Goal: Information Seeking & Learning: Learn about a topic

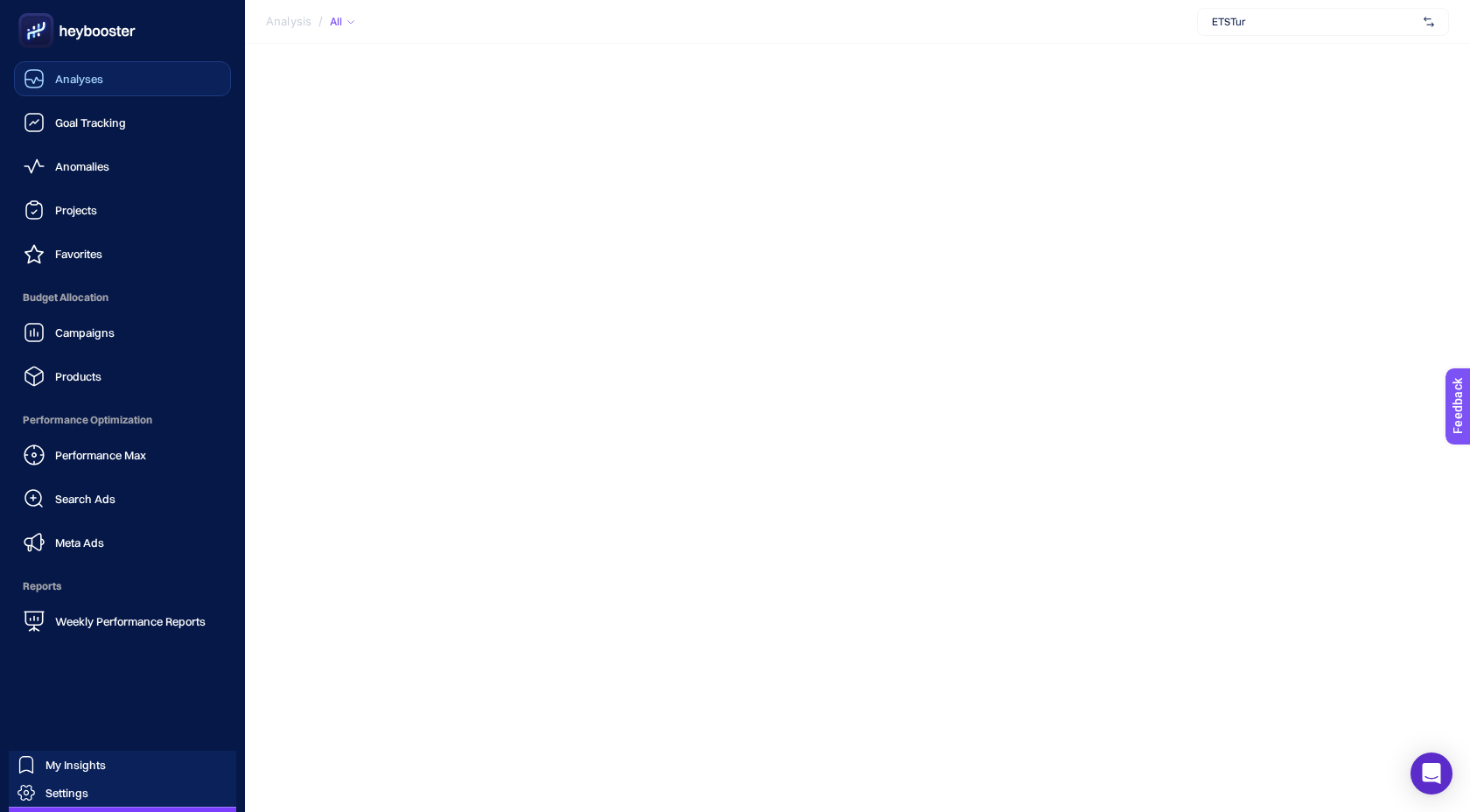
click at [61, 77] on span "Analyses" at bounding box center [79, 79] width 48 height 14
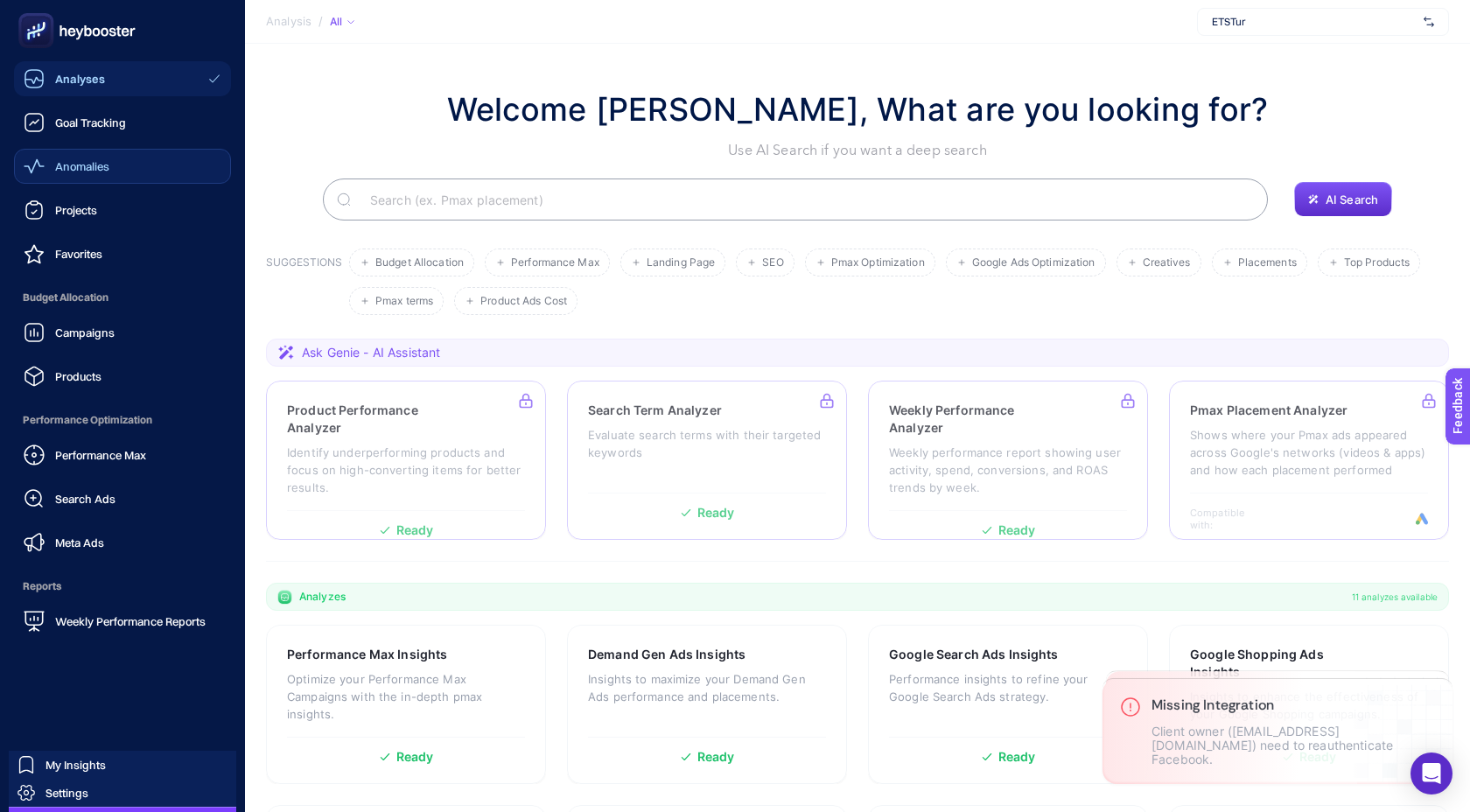
click at [80, 167] on span "Anomalies" at bounding box center [83, 166] width 55 height 14
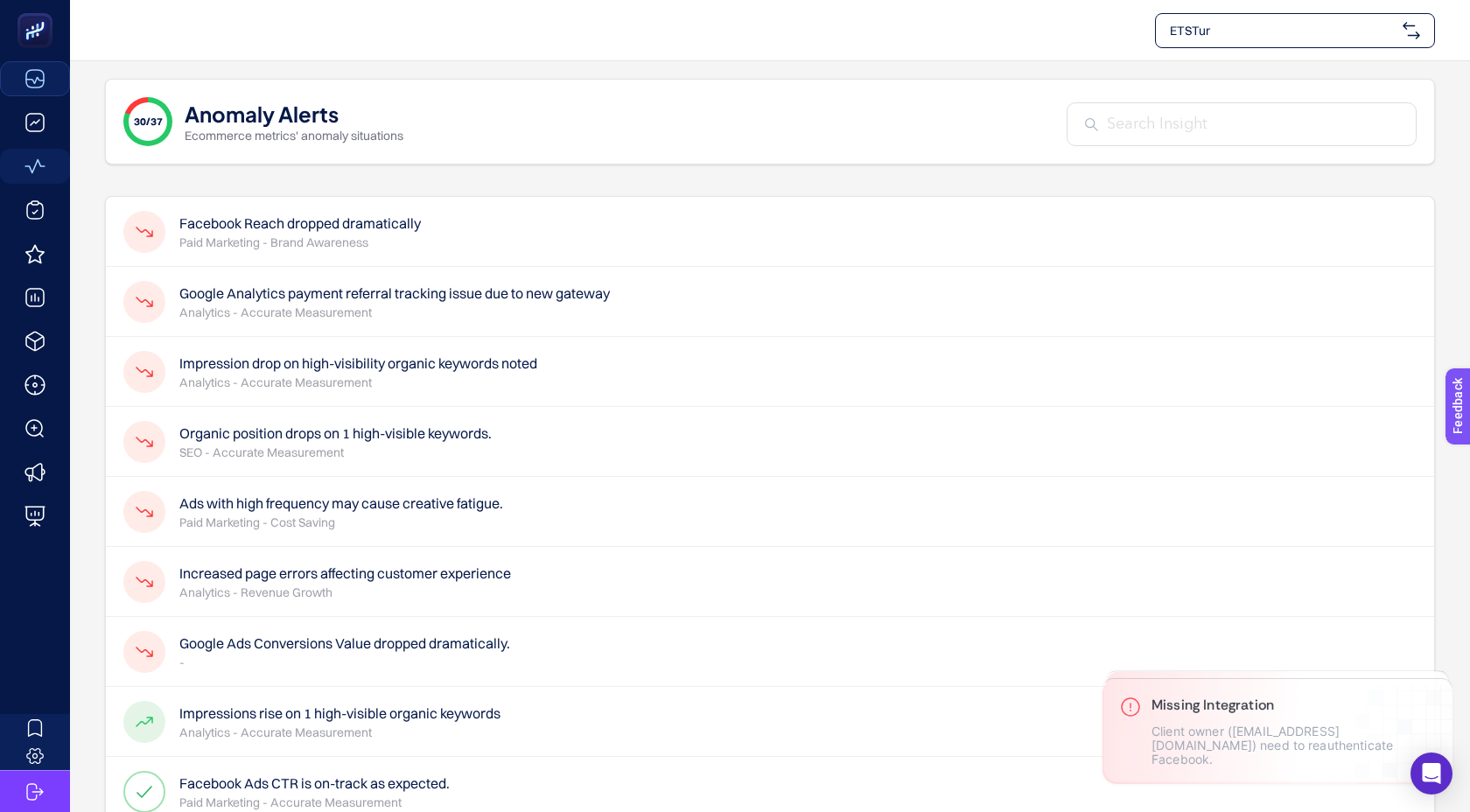
click at [245, 232] on h4 "Facebook Reach dropped dramatically" at bounding box center [300, 223] width 242 height 21
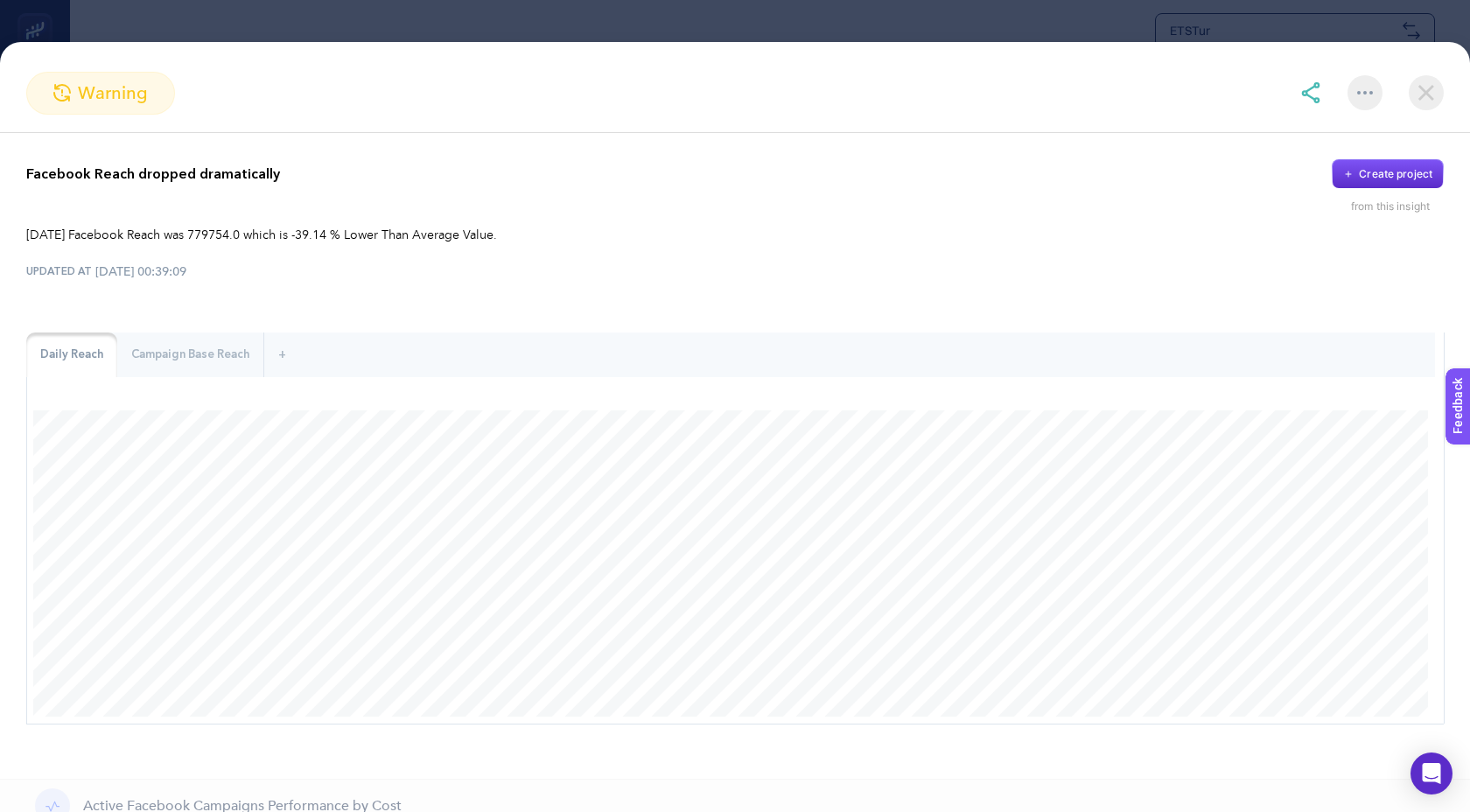
scroll to position [4, 0]
click at [1430, 84] on img at bounding box center [1427, 93] width 35 height 35
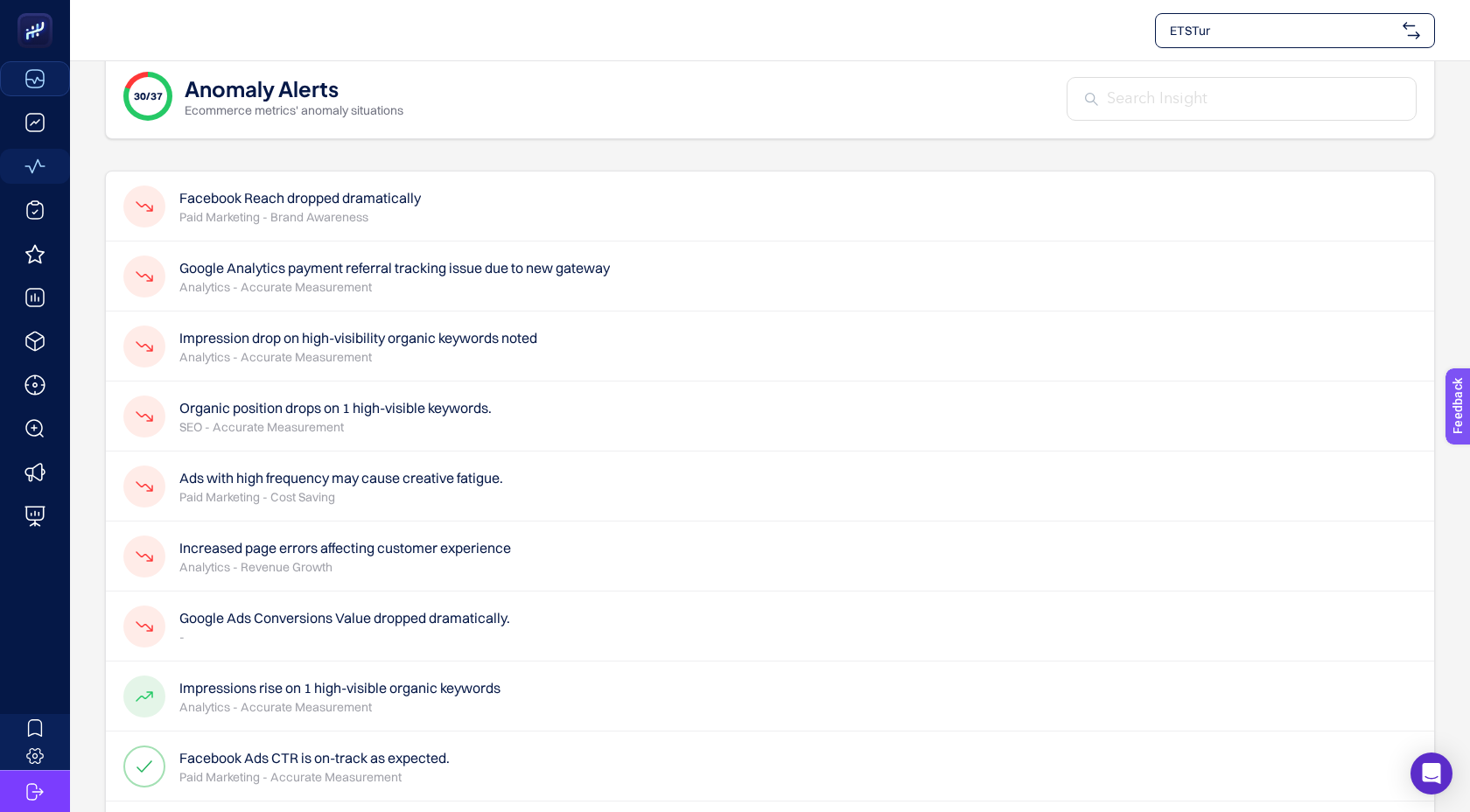
scroll to position [6, 0]
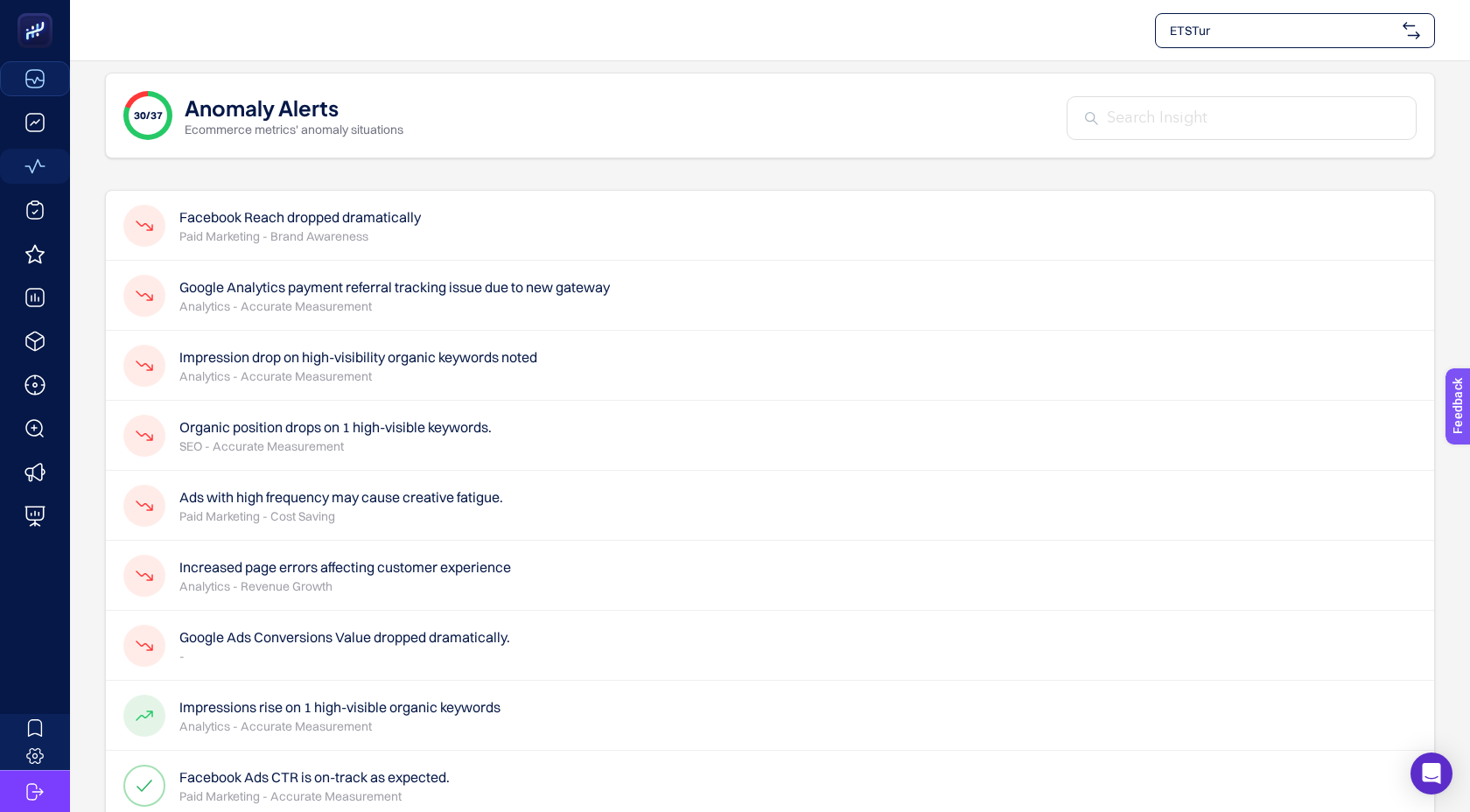
click at [764, 302] on div "Google Analytics payment referral tracking issue due to new gateway Analytics -…" at bounding box center [770, 296] width 1328 height 70
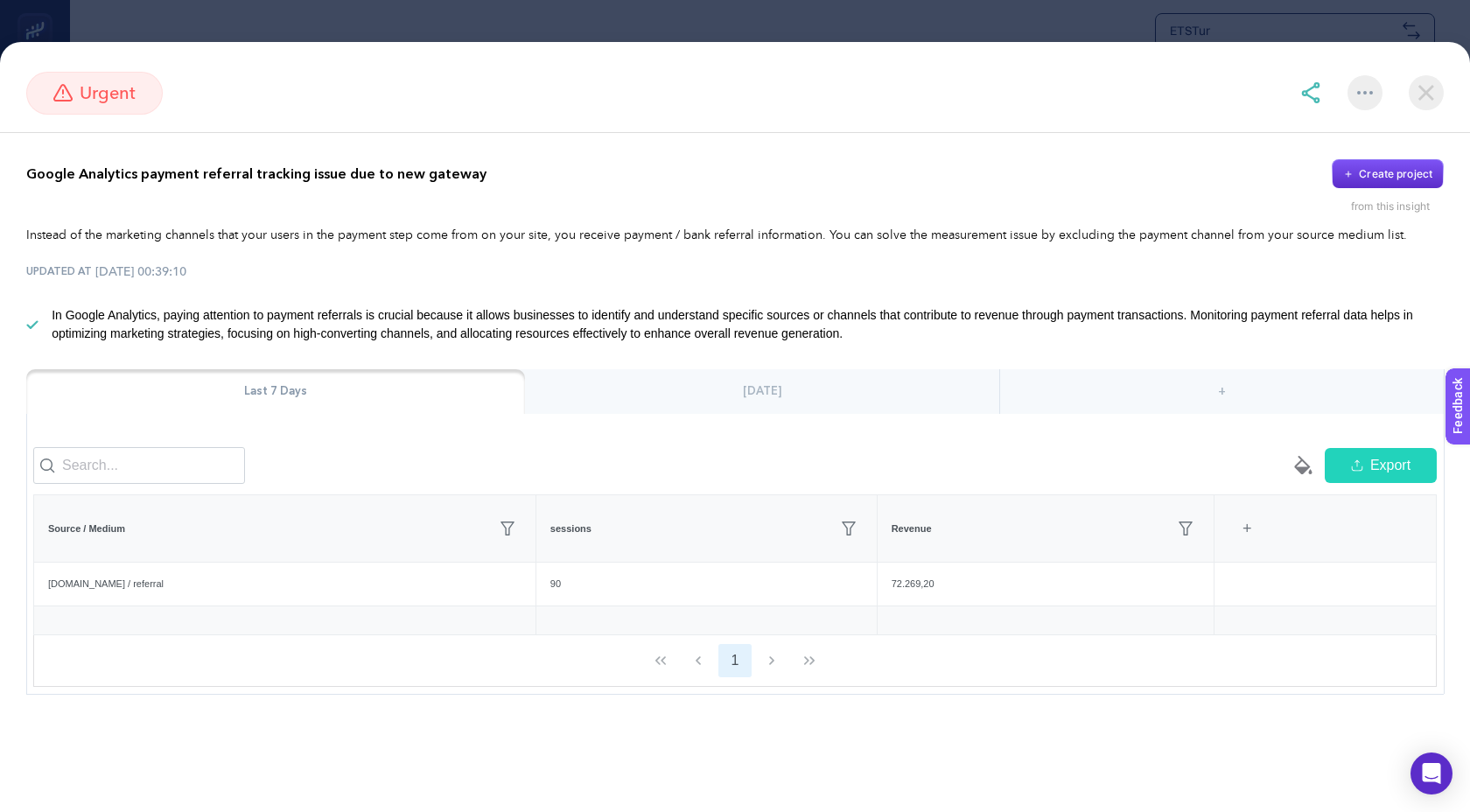
click at [1429, 99] on img at bounding box center [1427, 93] width 35 height 35
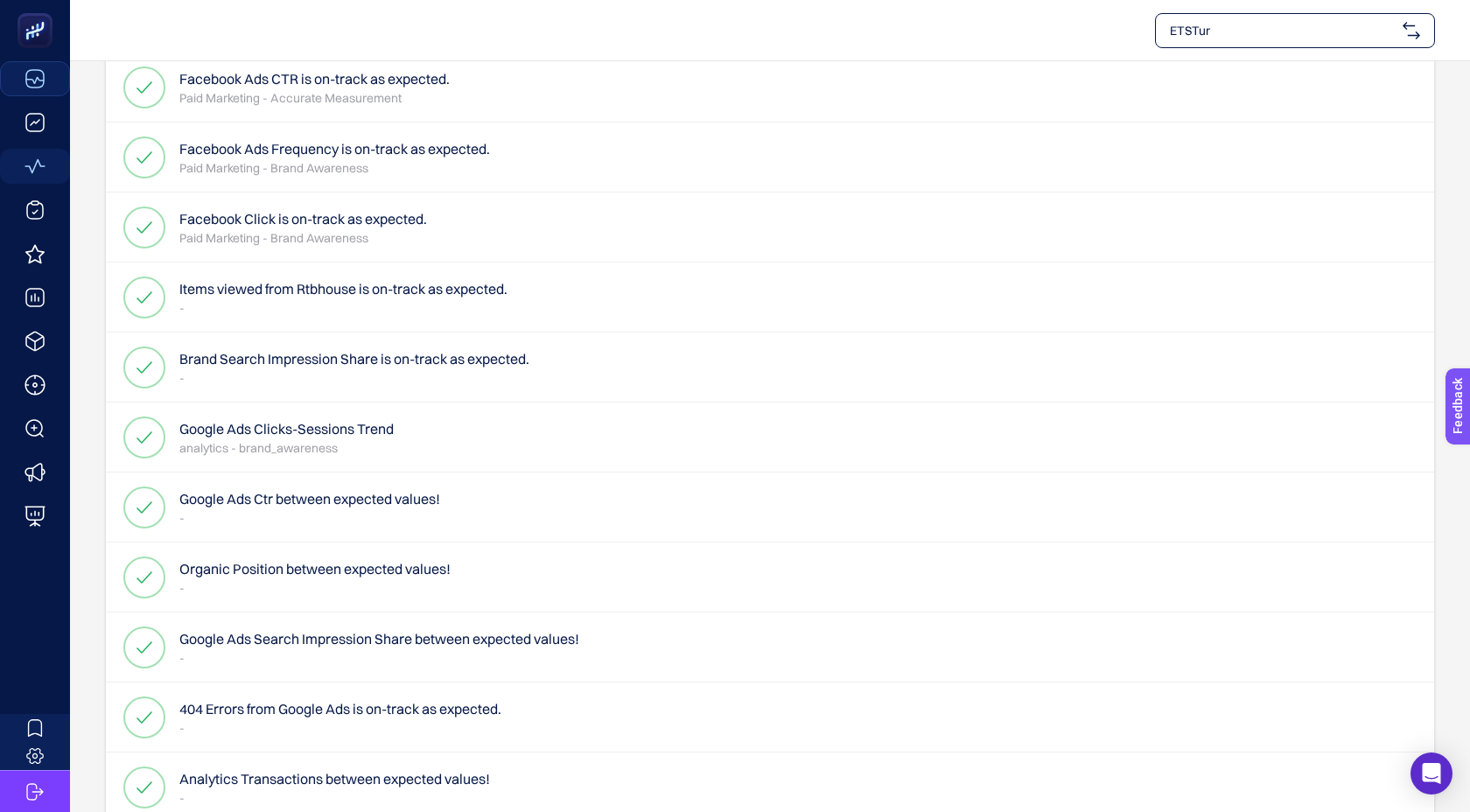
scroll to position [0, 0]
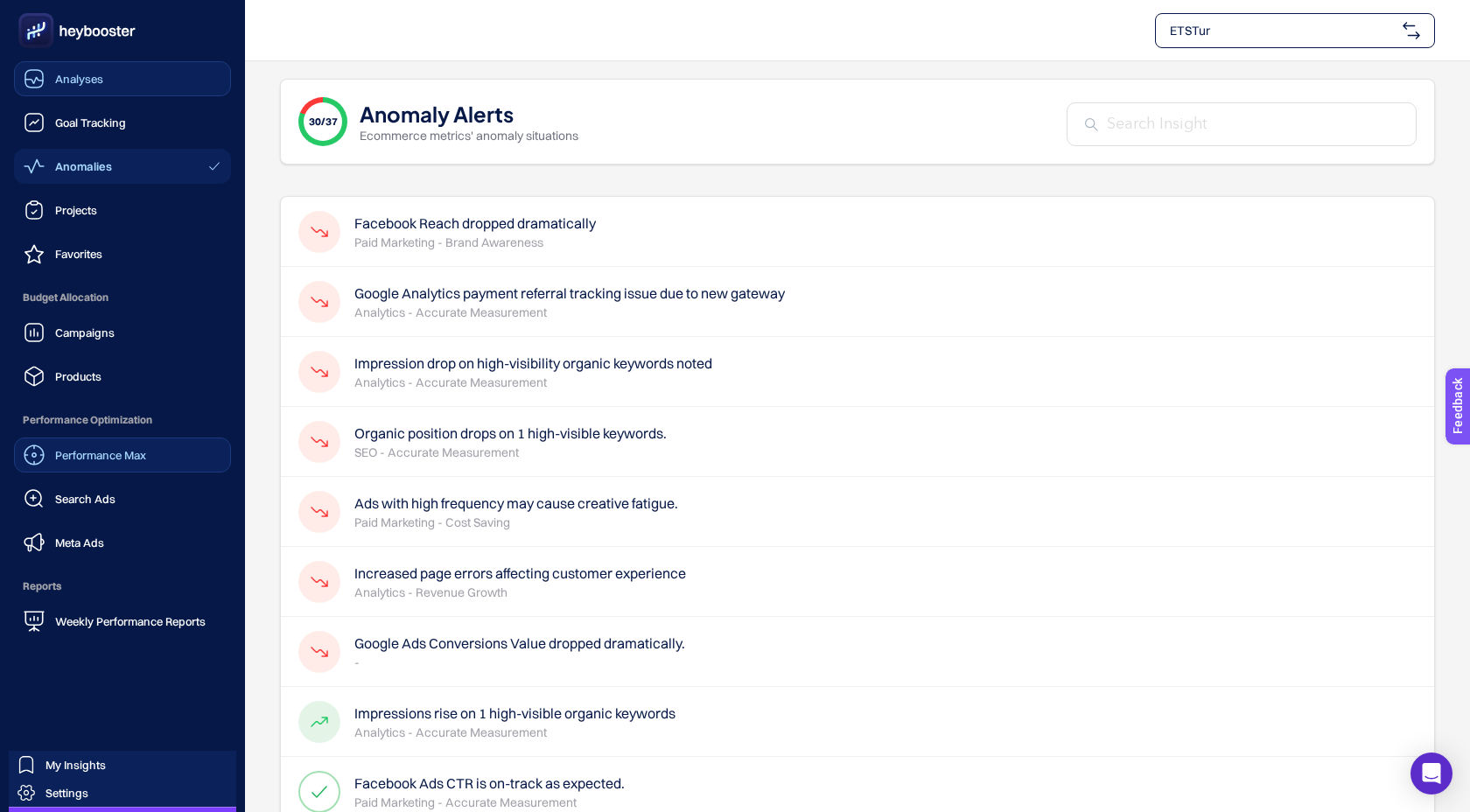
click at [63, 446] on div "Performance Max" at bounding box center [84, 455] width 122 height 21
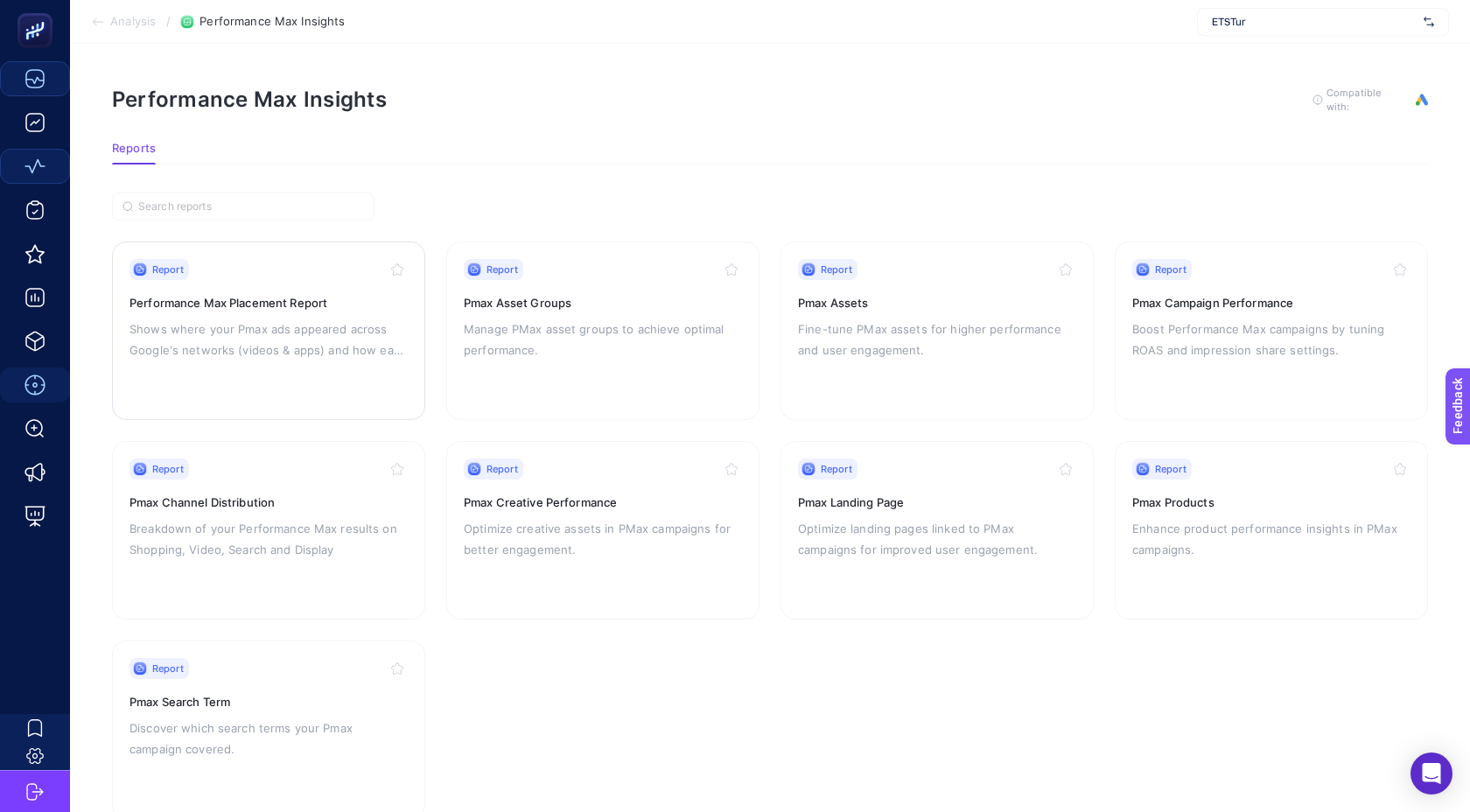
scroll to position [47, 0]
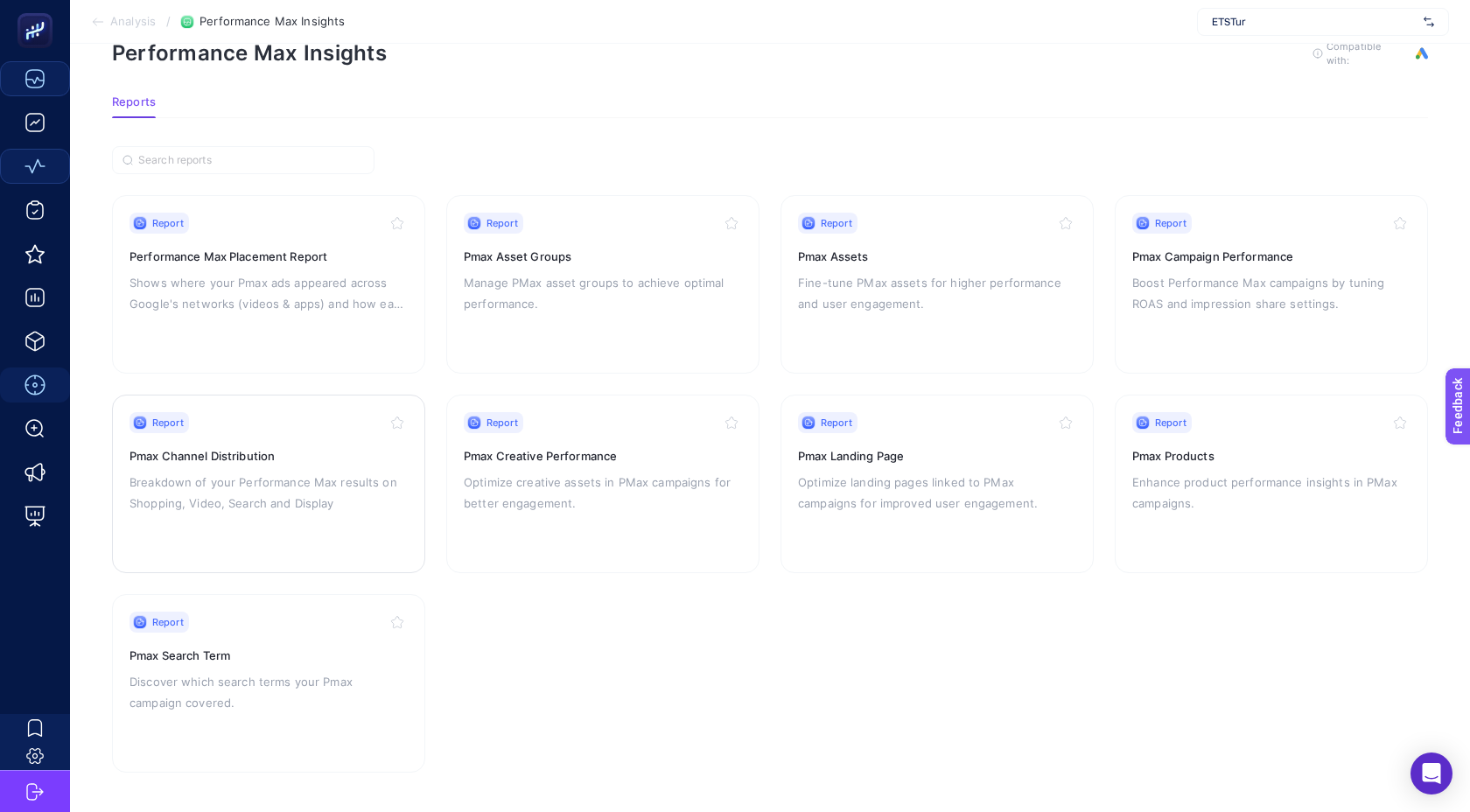
click at [325, 482] on p "Breakdown of your Performance Max results on Shopping, Video, Search and Display" at bounding box center [268, 493] width 278 height 42
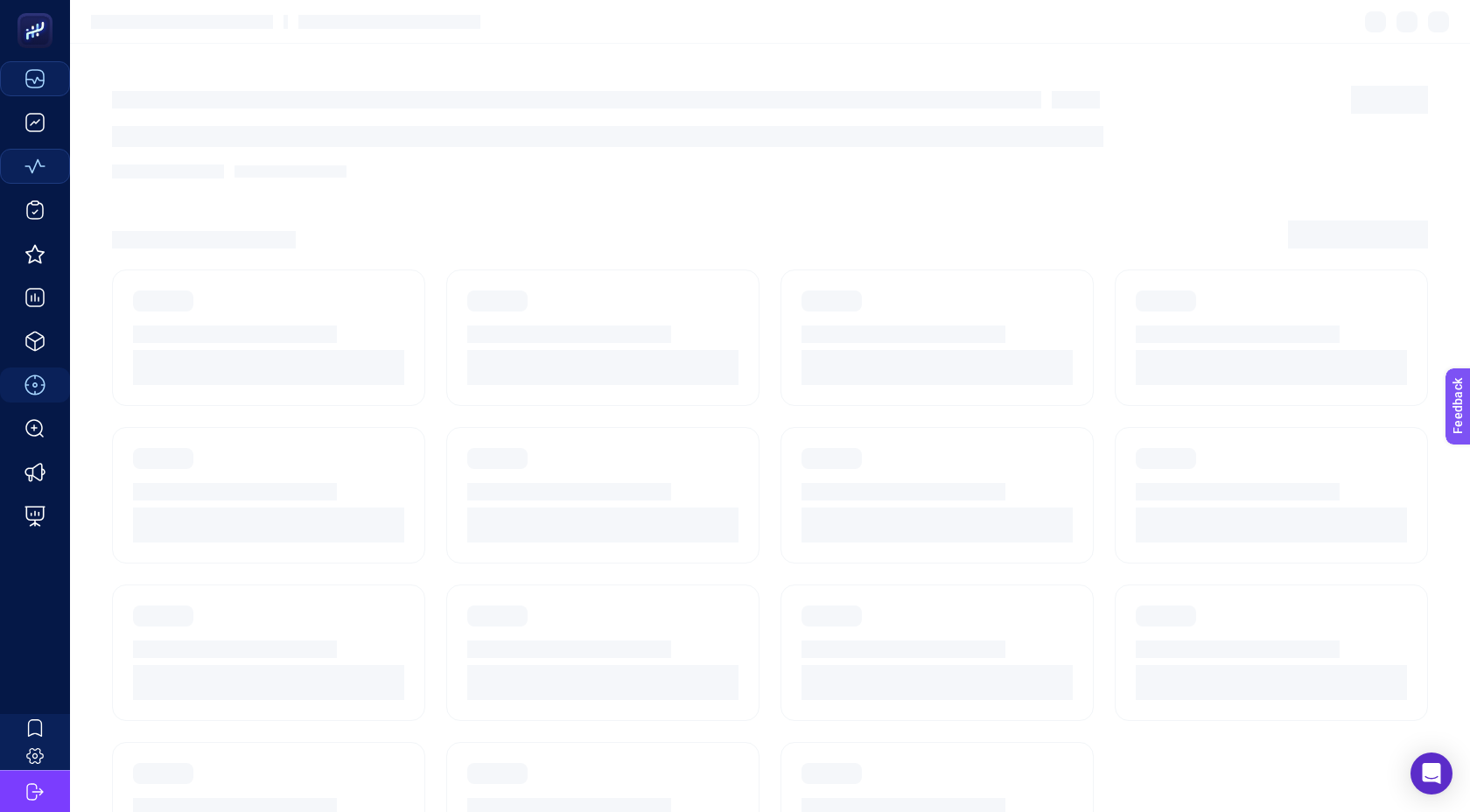
scroll to position [47, 0]
